Goal: Information Seeking & Learning: Learn about a topic

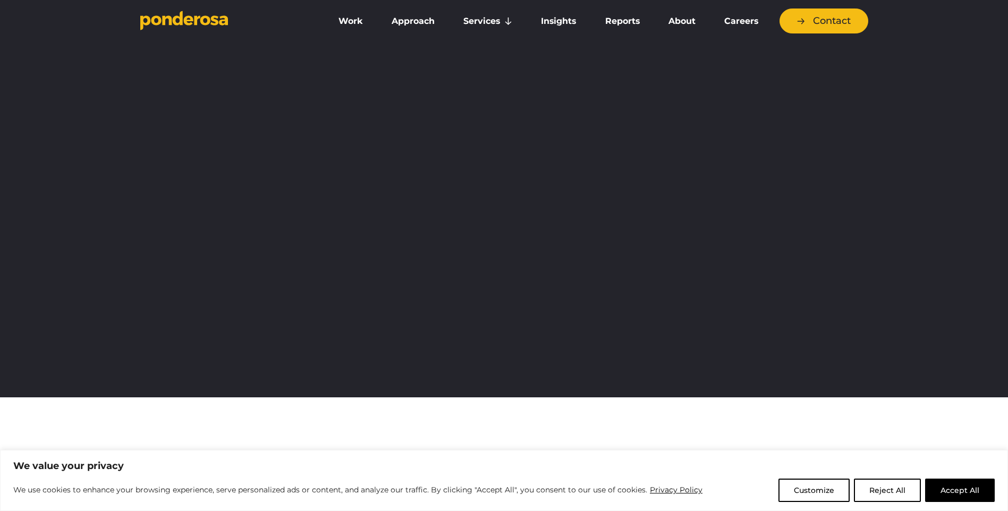
click at [963, 495] on button "Accept All" at bounding box center [960, 490] width 70 height 23
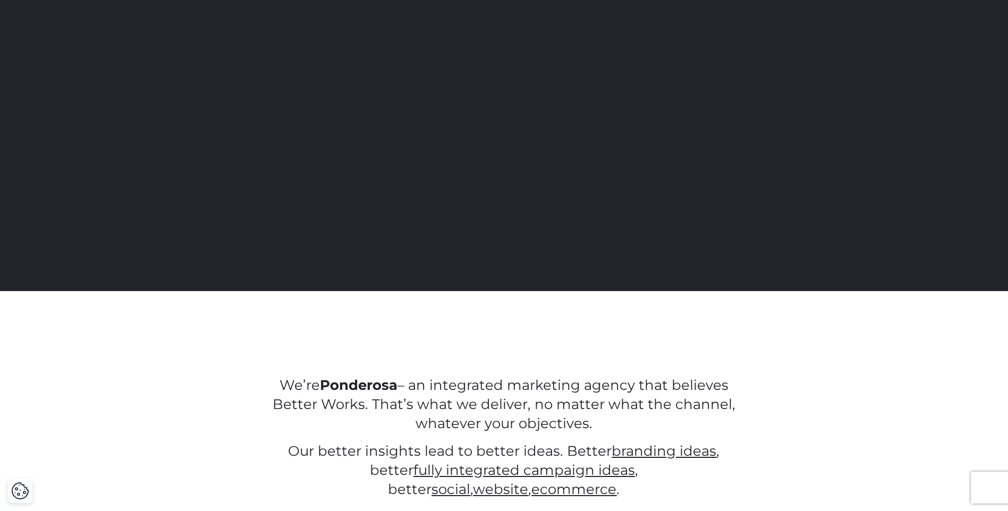
click at [955, 490] on div "We’re Ponderosa – an integrated marketing agency that believes Better Works. Th…" at bounding box center [504, 429] width 1008 height 276
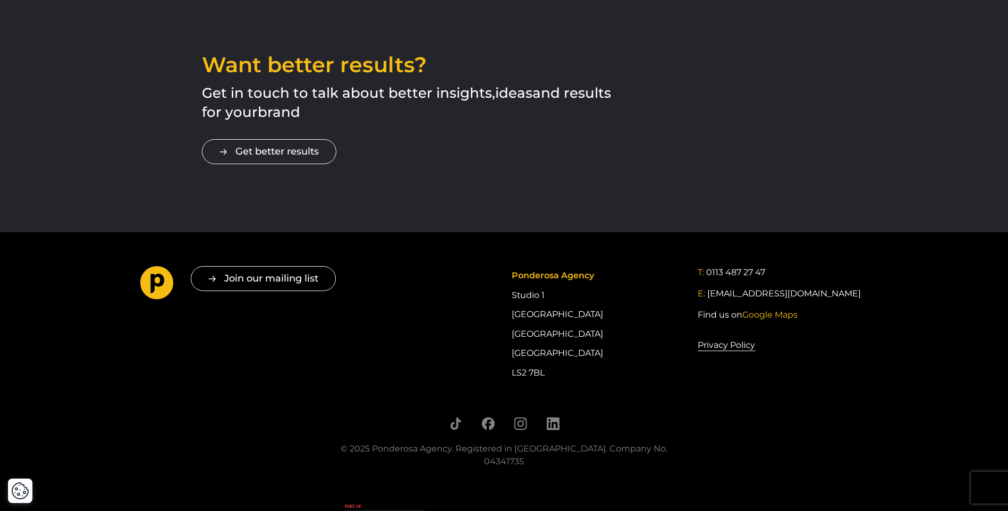
scroll to position [1879, 0]
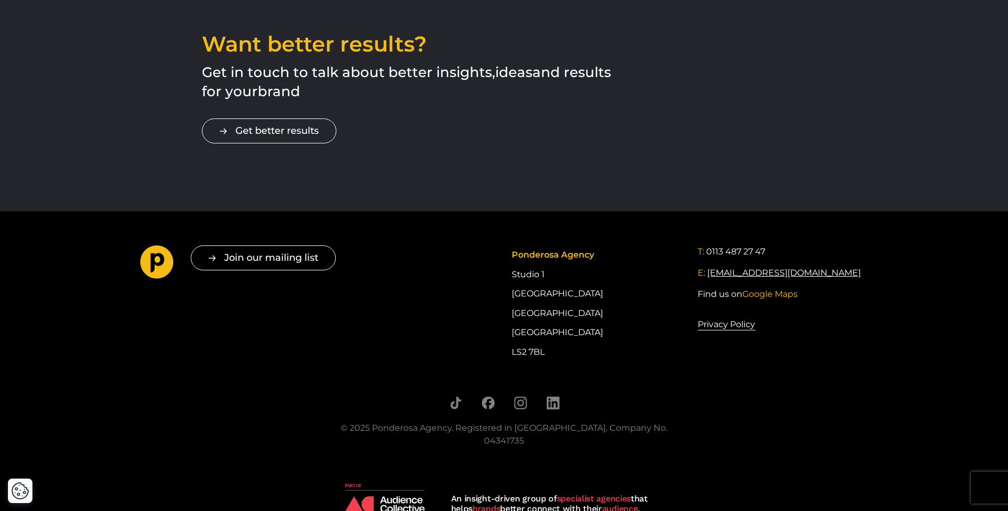
drag, startPoint x: 825, startPoint y: 253, endPoint x: 709, endPoint y: 254, distance: 116.9
click at [709, 267] on div "E: hello@ponderosa.agency" at bounding box center [782, 273] width 170 height 13
copy link "[EMAIL_ADDRESS][DOMAIN_NAME]"
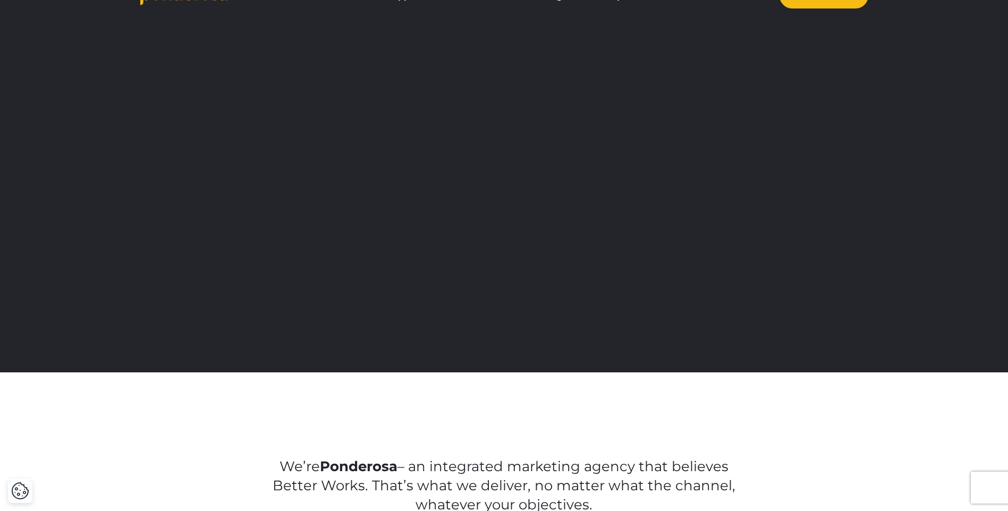
scroll to position [0, 0]
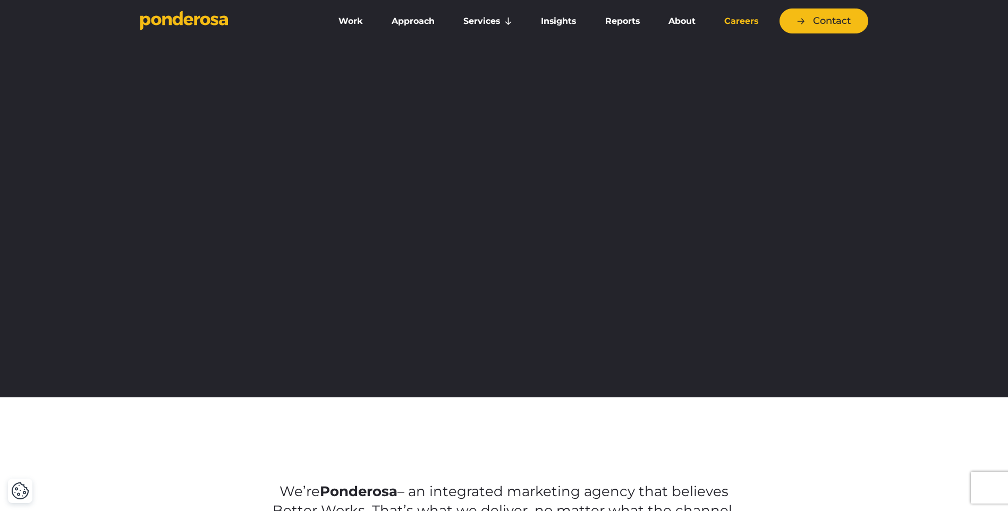
click at [735, 12] on link "Careers" at bounding box center [741, 21] width 58 height 22
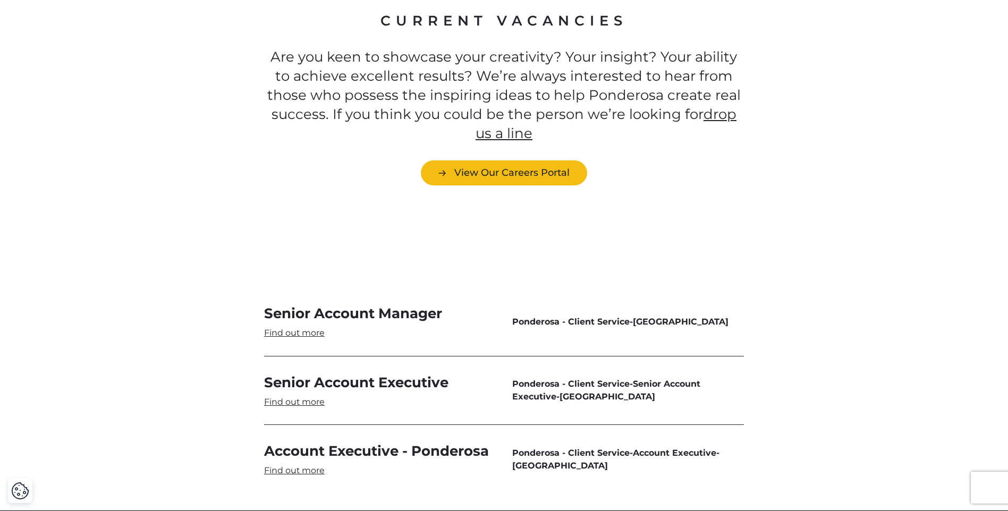
scroll to position [3081, 0]
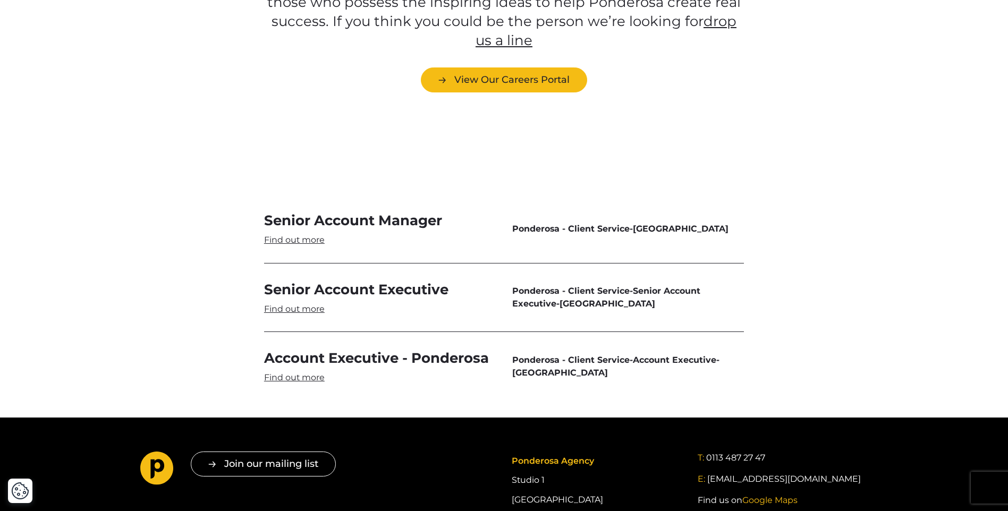
click at [313, 211] on link "Senior Account Manager" at bounding box center [380, 228] width 232 height 35
click at [510, 67] on link "View Our Careers Portal" at bounding box center [504, 79] width 166 height 25
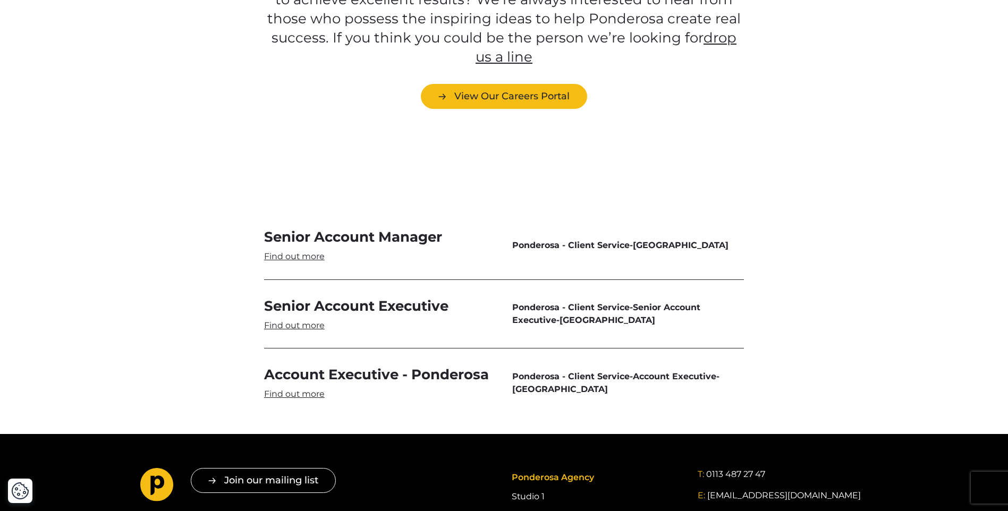
scroll to position [3028, 0]
